Goal: Find specific page/section: Find specific page/section

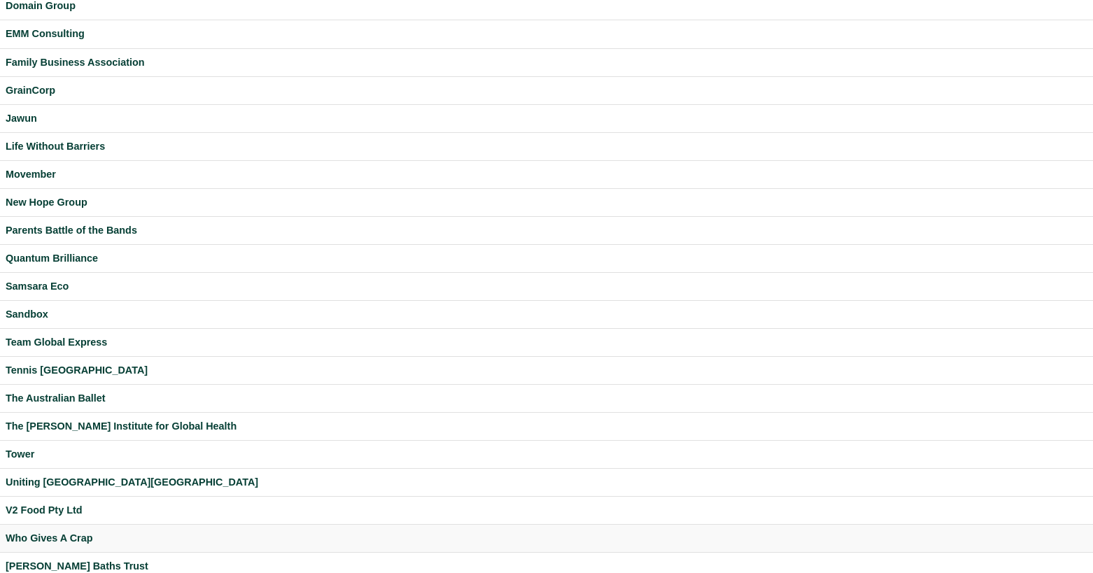
scroll to position [263, 0]
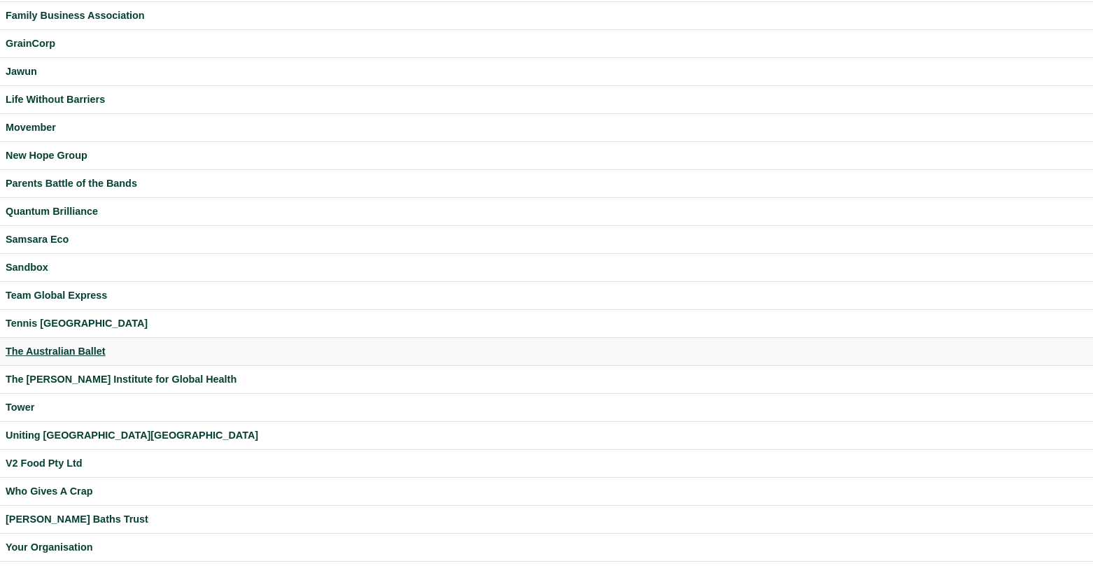
click at [74, 347] on div "The Australian Ballet" at bounding box center [547, 352] width 1082 height 16
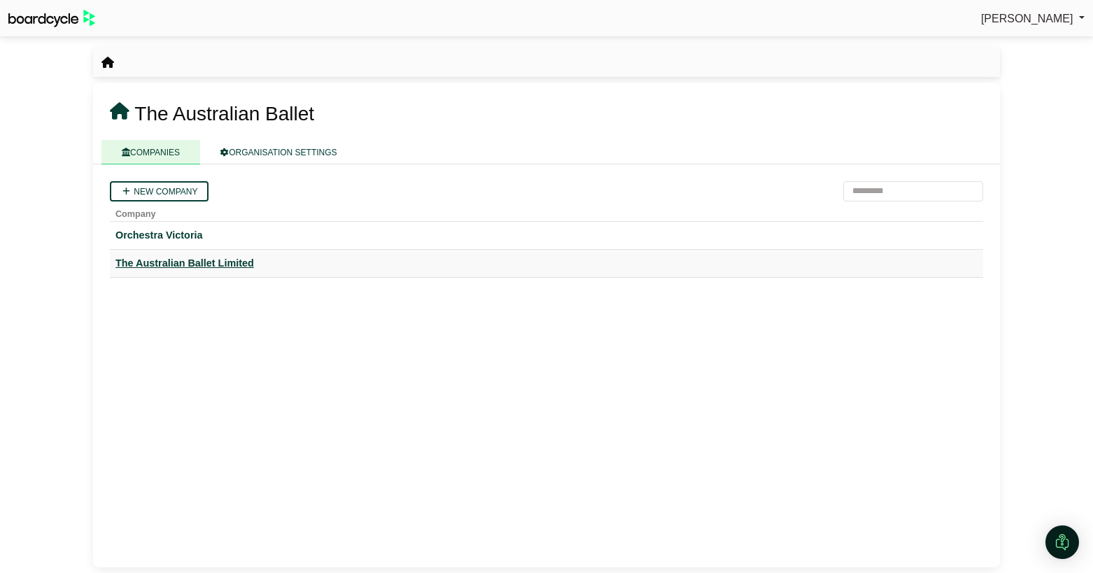
click at [225, 268] on div "The Australian Ballet Limited" at bounding box center [546, 263] width 862 height 16
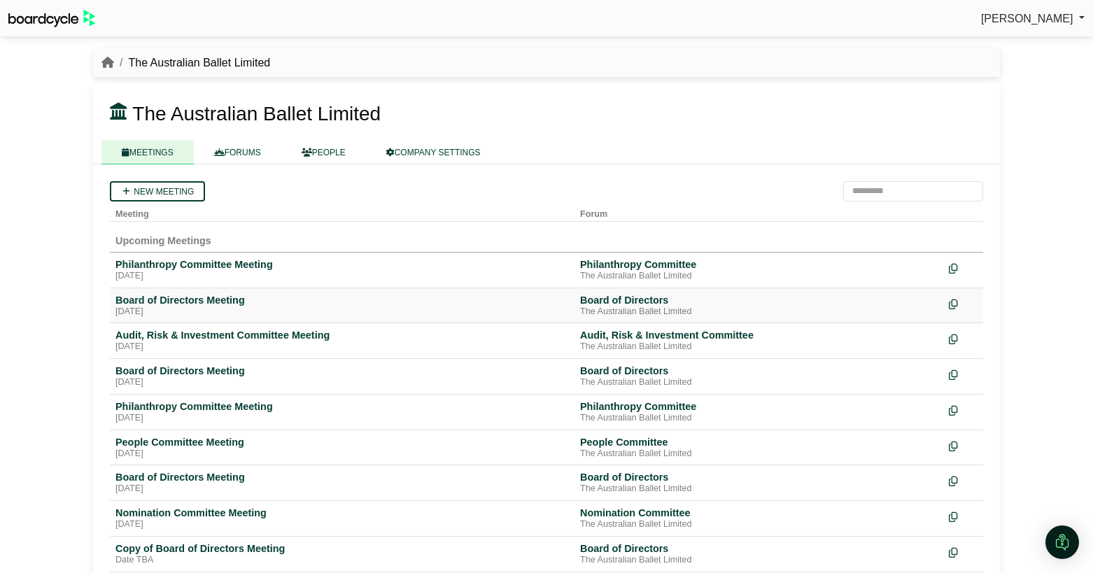
click at [183, 293] on td "Board of Directors Meeting [DATE]" at bounding box center [342, 306] width 465 height 36
click at [183, 300] on div "Board of Directors Meeting" at bounding box center [342, 300] width 454 height 13
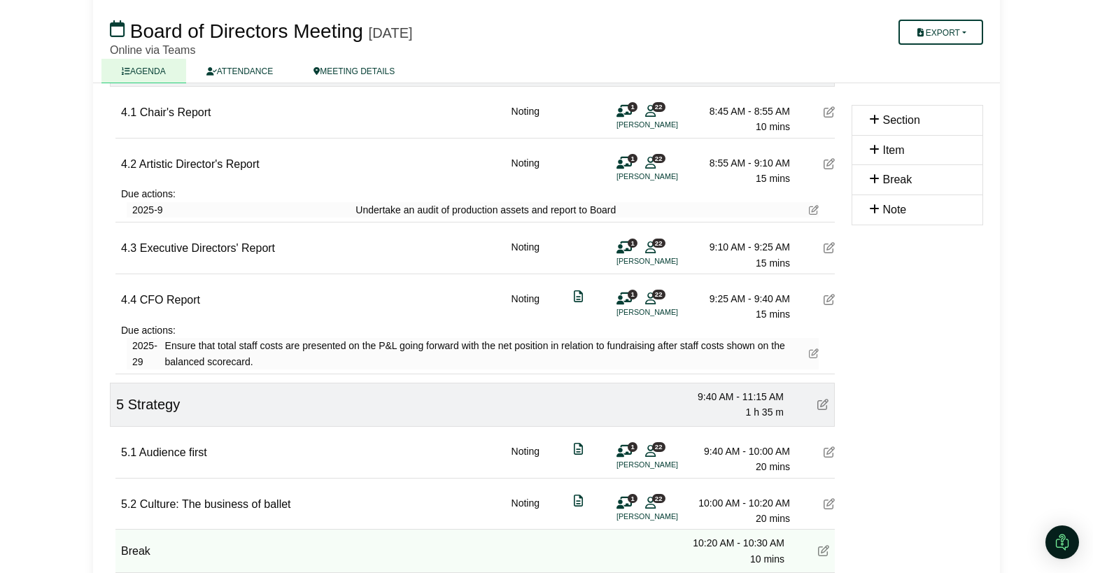
scroll to position [444, 0]
